Goal: Task Accomplishment & Management: Manage account settings

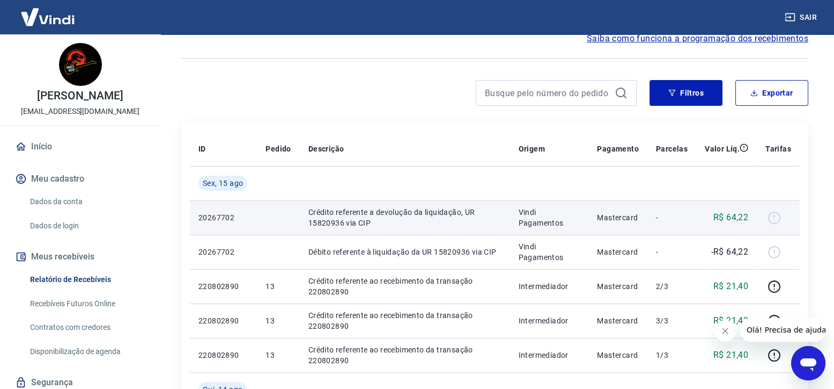
scroll to position [107, 0]
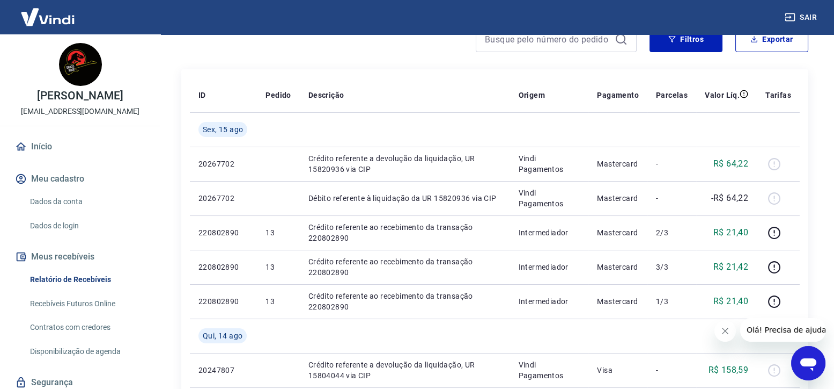
click at [42, 203] on link "Dados da conta" at bounding box center [87, 201] width 122 height 22
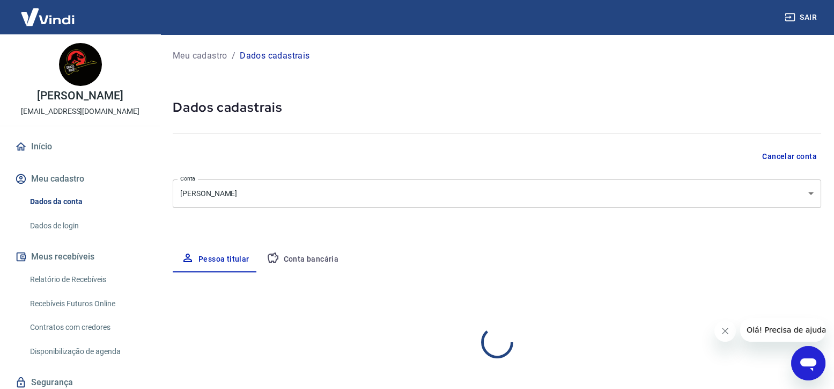
select select "SP"
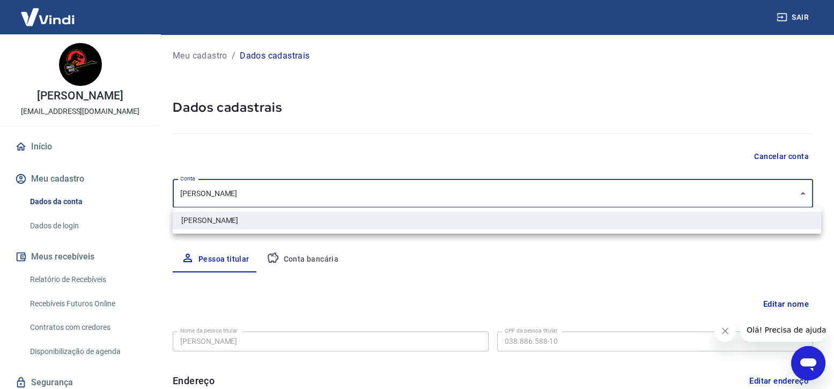
click at [333, 200] on body "Sair marco antonio [EMAIL_ADDRESS][DOMAIN_NAME] Início Meu cadastro Dados da co…" at bounding box center [417, 194] width 834 height 389
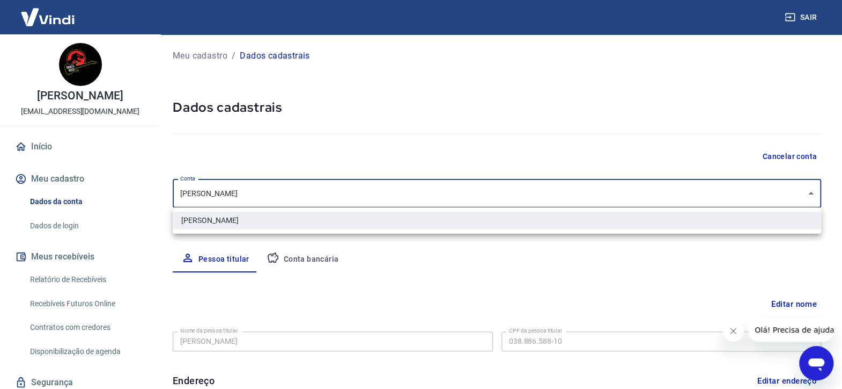
click at [333, 200] on div at bounding box center [421, 194] width 842 height 389
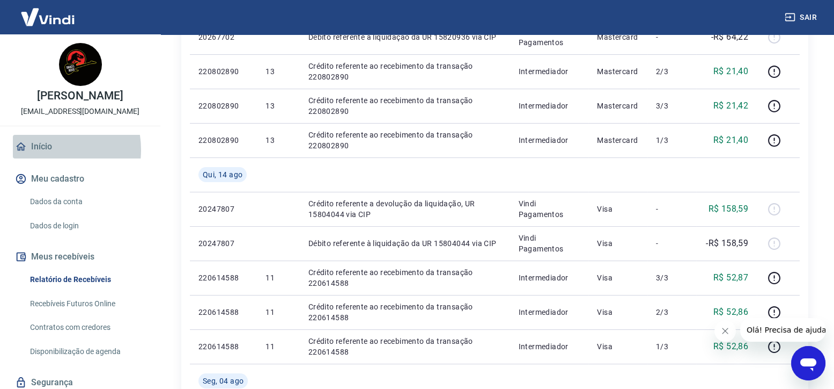
click at [42, 150] on link "Início" at bounding box center [80, 147] width 135 height 24
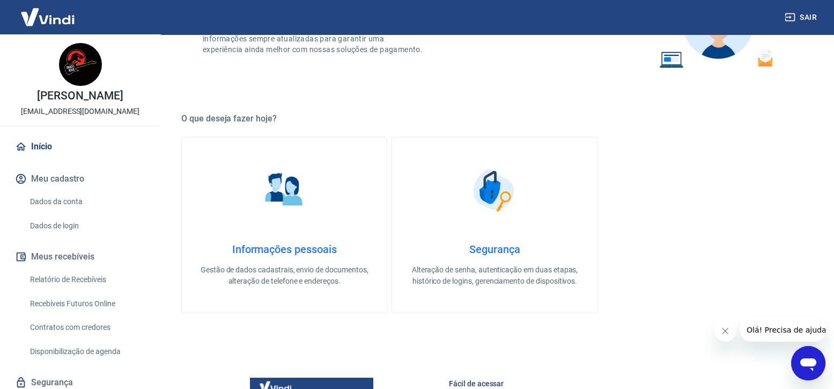
scroll to position [23, 0]
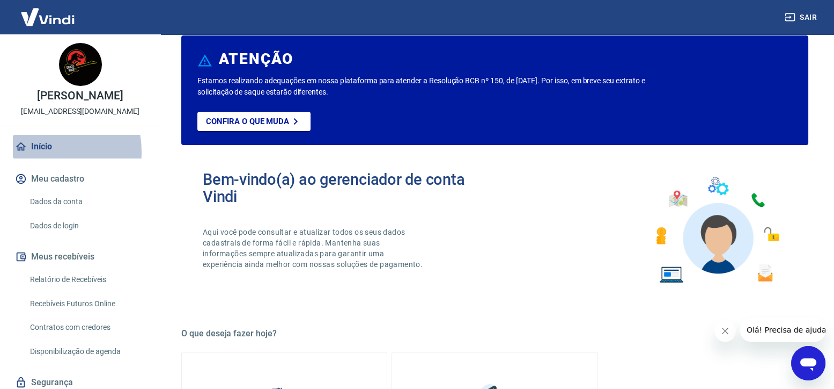
click at [35, 152] on link "Início" at bounding box center [80, 147] width 135 height 24
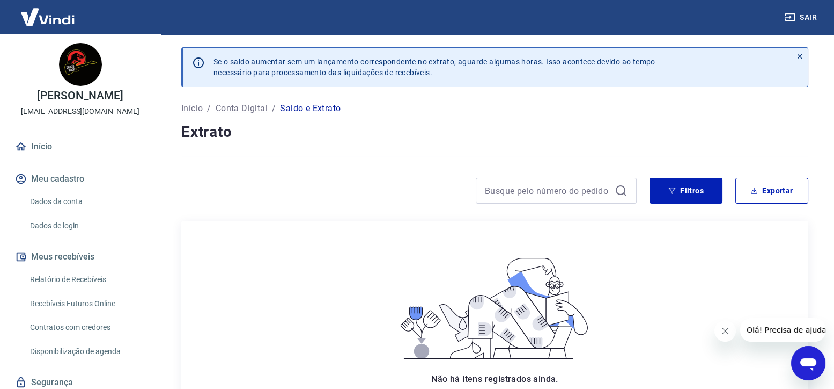
click at [802, 55] on icon at bounding box center [800, 57] width 8 height 8
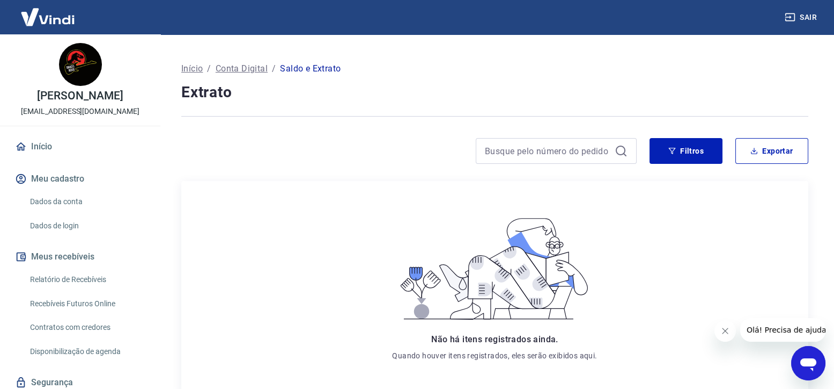
scroll to position [37, 0]
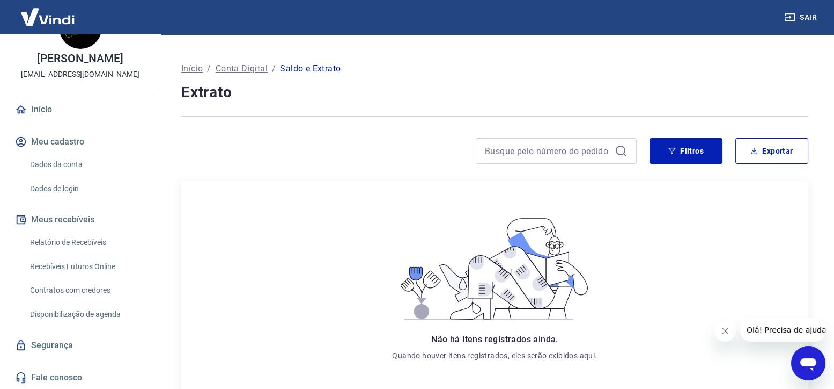
click at [91, 243] on link "Relatório de Recebíveis" at bounding box center [87, 242] width 122 height 22
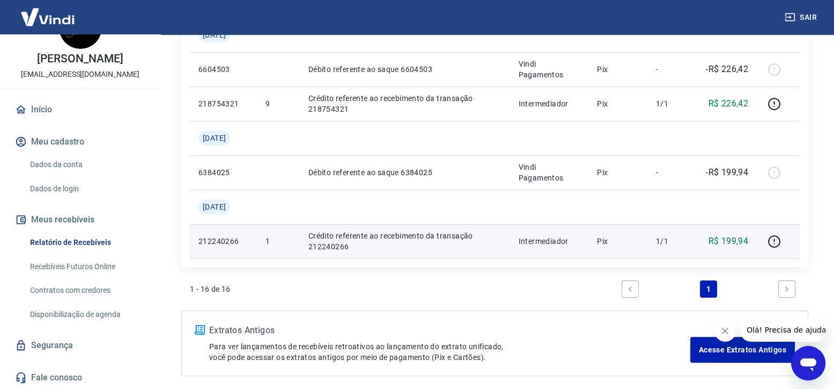
scroll to position [797, 0]
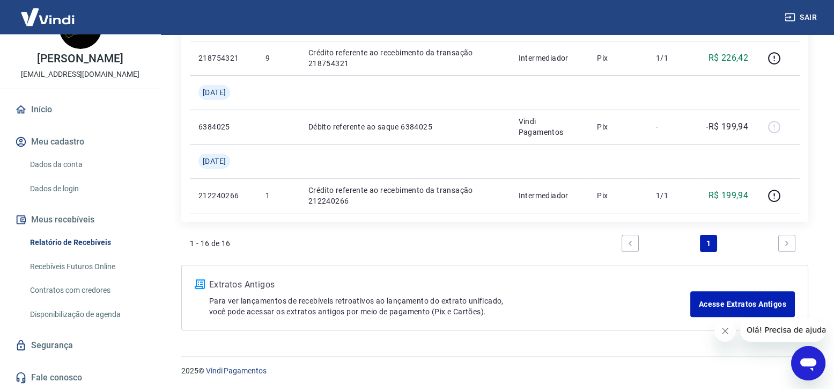
click at [726, 333] on icon "Fechar mensagem da empresa" at bounding box center [725, 330] width 9 height 9
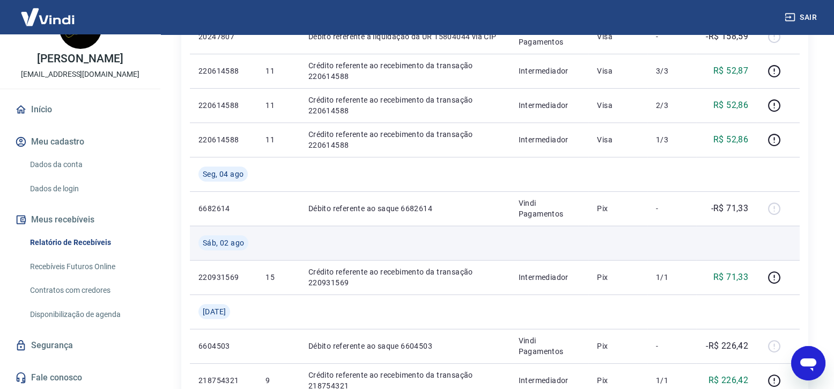
scroll to position [529, 0]
